Goal: Task Accomplishment & Management: Complete application form

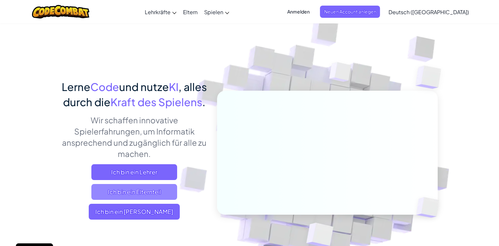
click at [144, 200] on span "Ich bin ein Elternteil" at bounding box center [134, 192] width 86 height 16
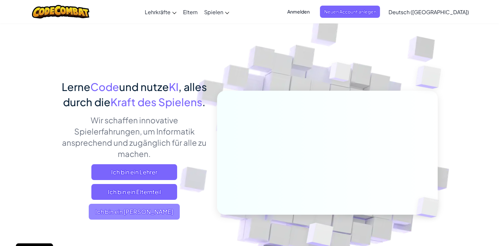
click at [150, 220] on span "Ich bin ein [PERSON_NAME]" at bounding box center [134, 212] width 91 height 16
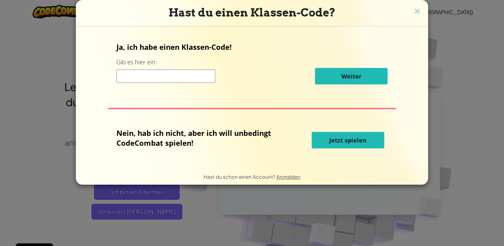
click at [178, 71] on input at bounding box center [165, 76] width 99 height 13
type input "LionFootLuck"
click at [357, 93] on div "Ja, ich habe einen Klassen-Code! Gib es hier ein: LionFootLuck Weiter Nein, hab…" at bounding box center [251, 96] width 339 height 129
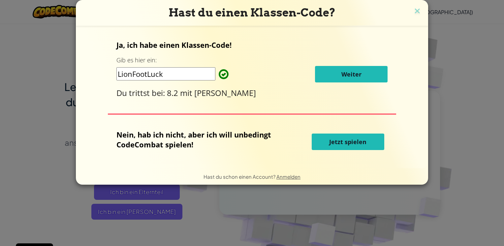
click at [323, 73] on button "Weiter" at bounding box center [351, 74] width 73 height 16
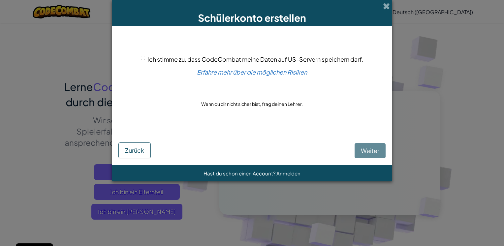
click at [202, 57] on span "Ich stimme zu, dass CodeCombat meine Daten auf US-Servern speichern darf." at bounding box center [255, 59] width 216 height 8
click at [145, 57] on input "Ich stimme zu, dass CodeCombat meine Daten auf US-Servern speichern darf." at bounding box center [143, 58] width 4 height 4
checkbox input "true"
click at [360, 151] on button "Weiter" at bounding box center [370, 150] width 31 height 15
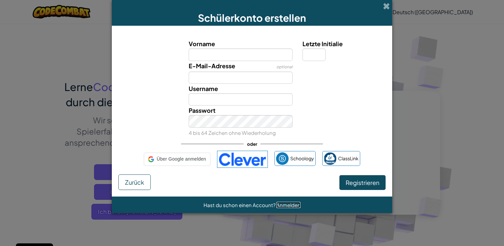
click at [276, 202] on span "Anmelden" at bounding box center [288, 205] width 24 height 6
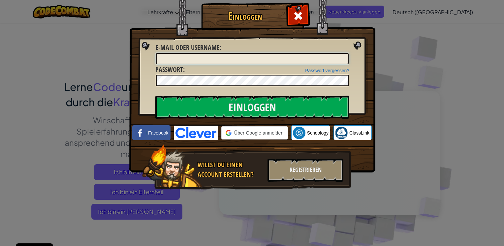
click at [227, 63] on input "E-Mail oder Username :" at bounding box center [252, 58] width 193 height 11
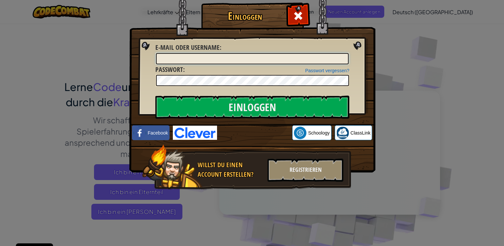
type input "[EMAIL_ADDRESS][DOMAIN_NAME]"
drag, startPoint x: 239, startPoint y: 61, endPoint x: 226, endPoint y: 68, distance: 14.9
click at [226, 68] on form "E-Mail oder Username : [EMAIL_ADDRESS][DOMAIN_NAME] Passwort vergessen? Passwor…" at bounding box center [252, 65] width 194 height 44
type input "MediMagRe:zero"
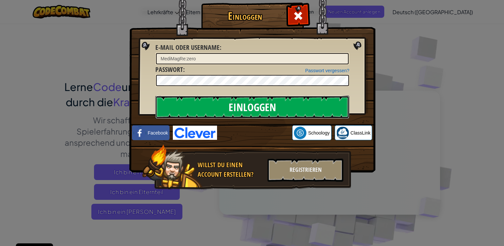
click at [279, 115] on input "Einloggen" at bounding box center [252, 107] width 194 height 23
